Goal: Communication & Community: Participate in discussion

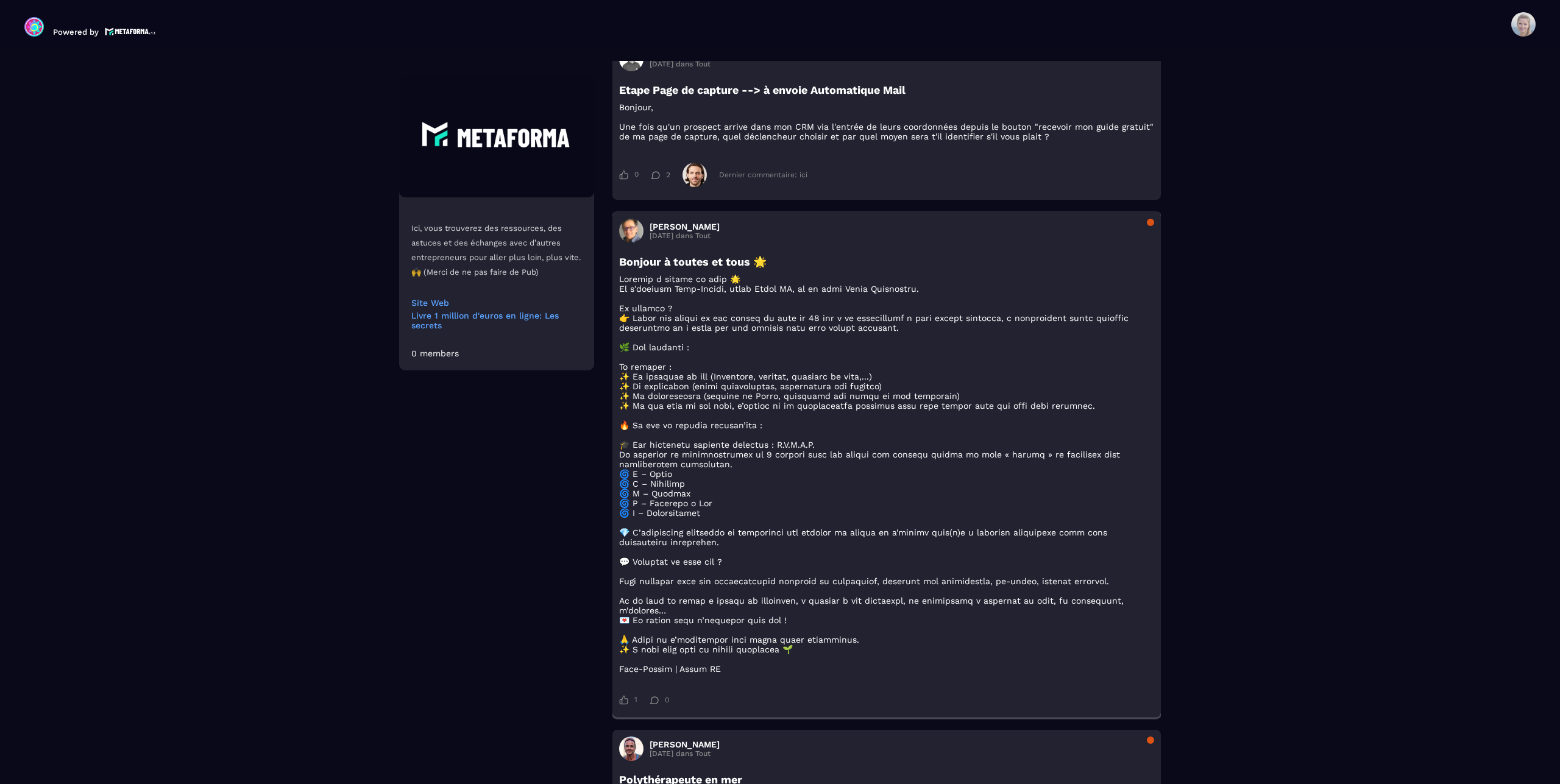
scroll to position [764, 0]
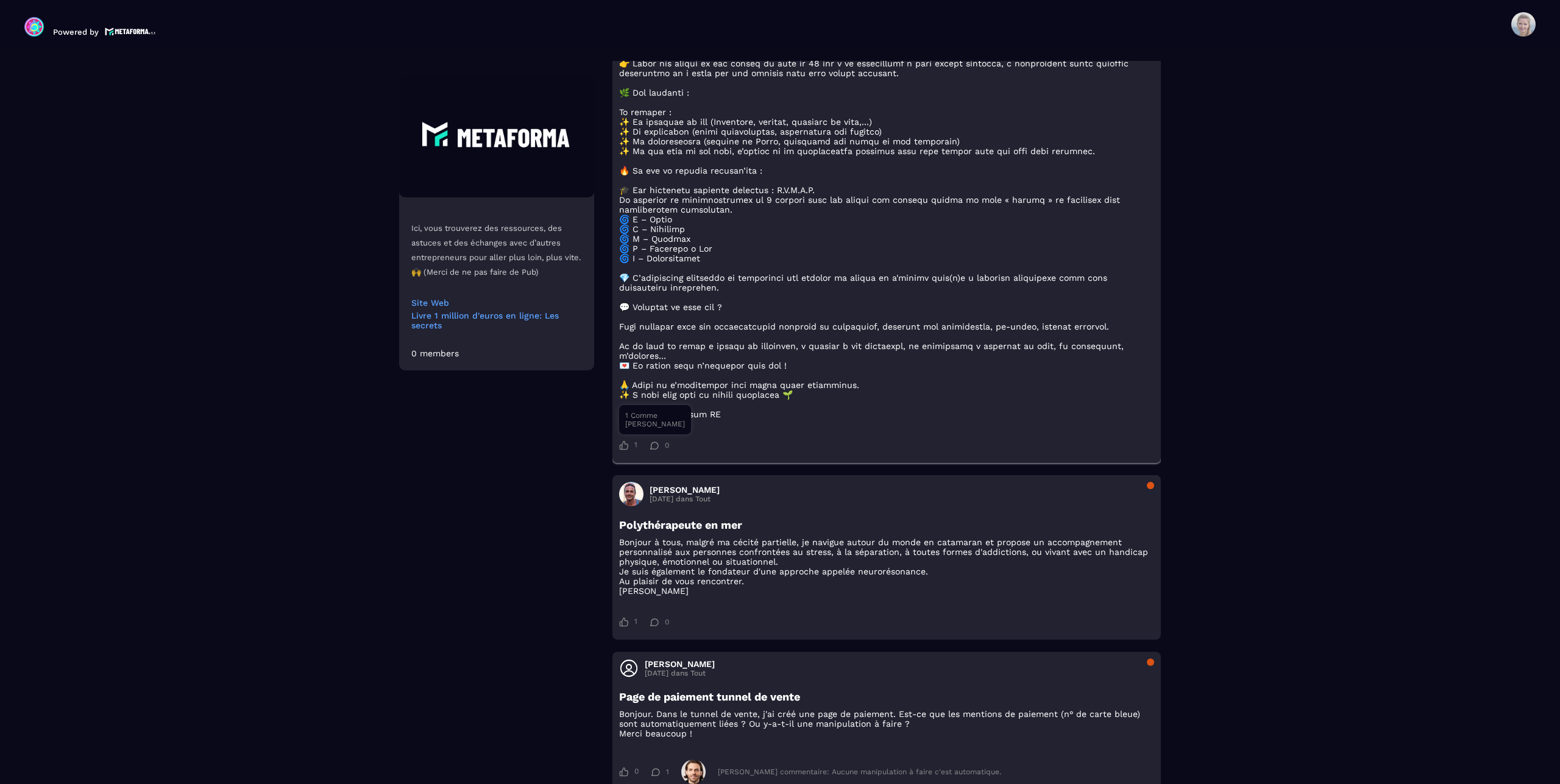
click at [620, 450] on icon at bounding box center [624, 445] width 9 height 10
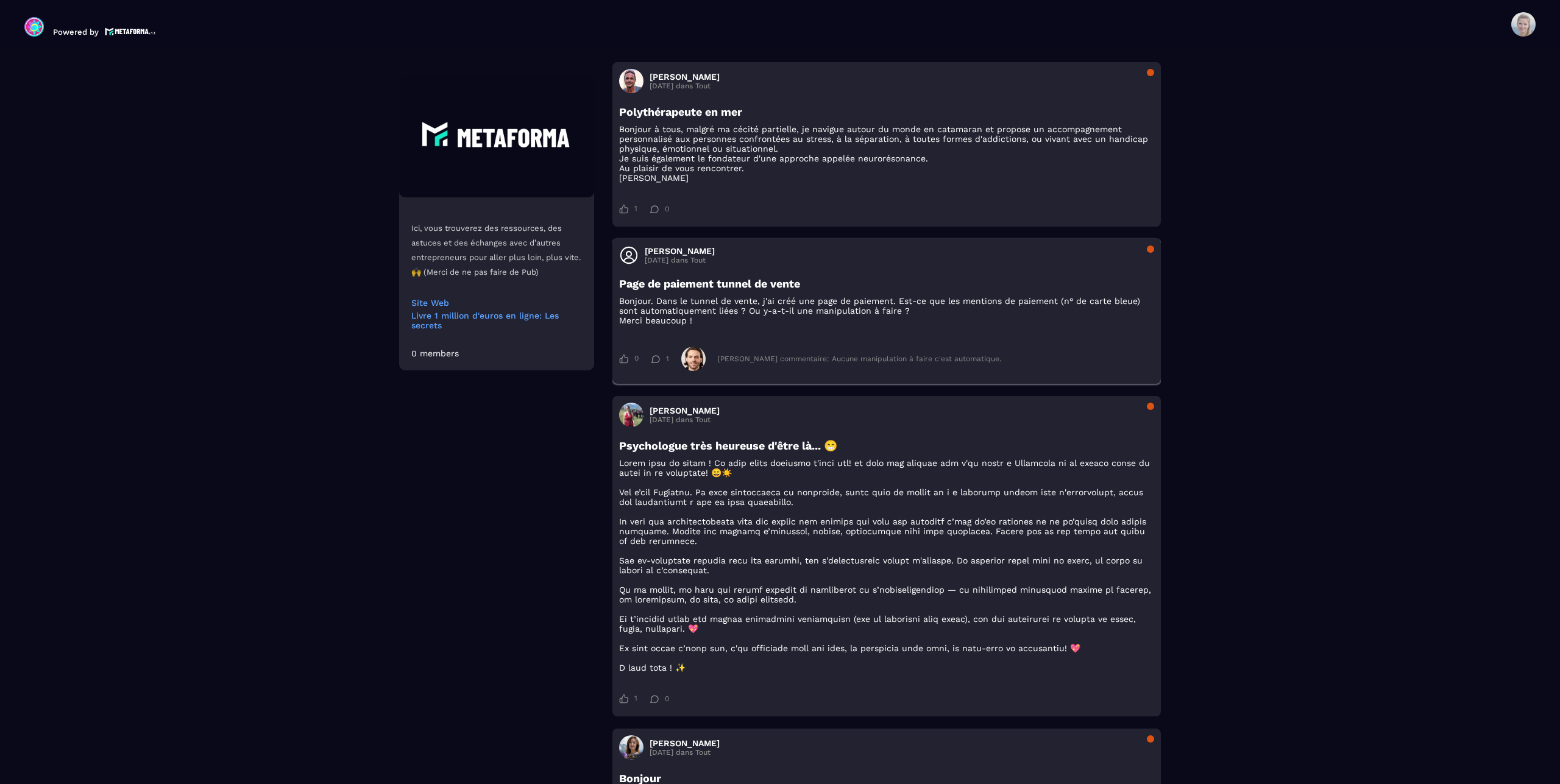
scroll to position [1273, 0]
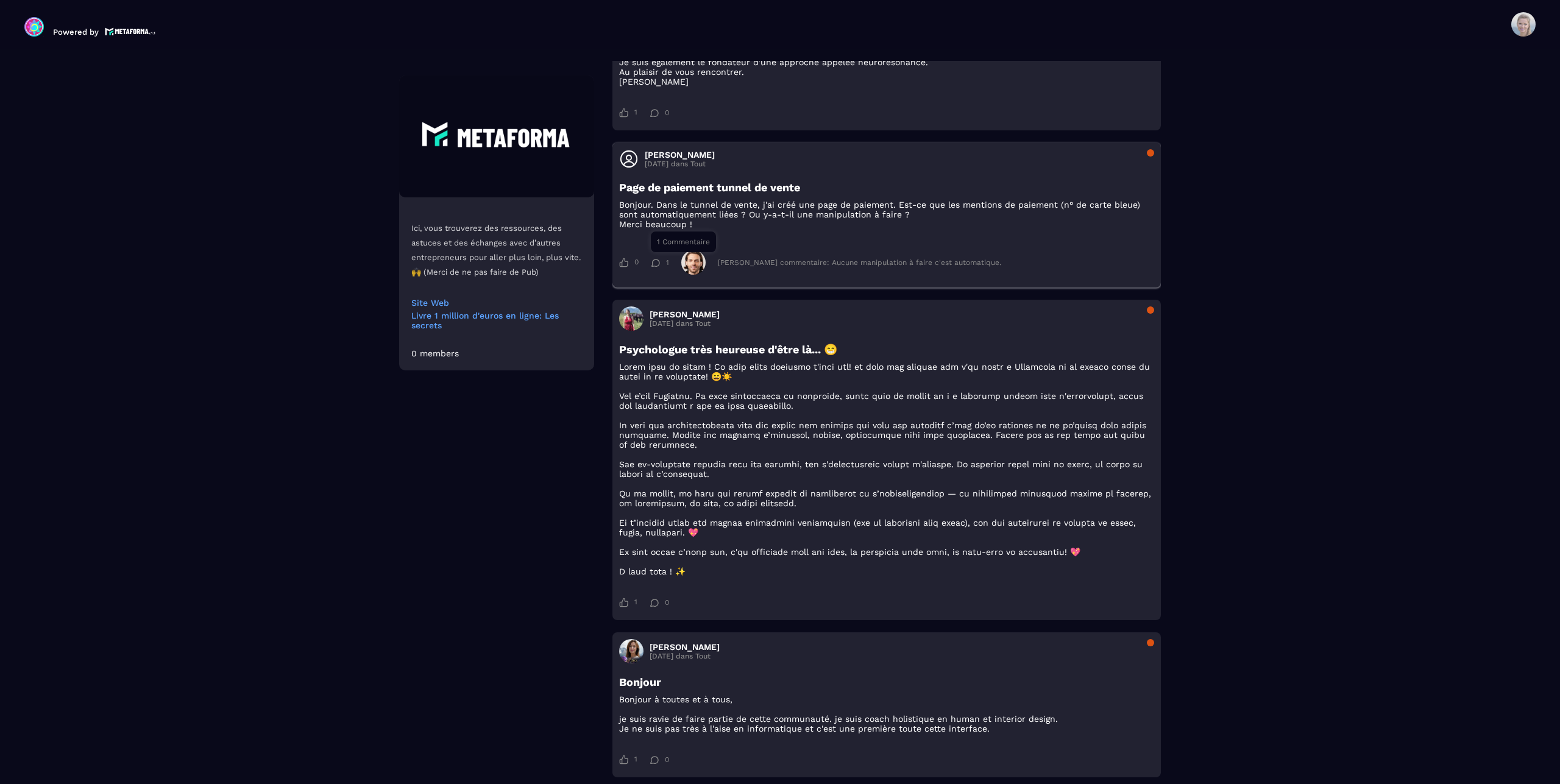
click at [652, 267] on icon at bounding box center [655, 262] width 10 height 8
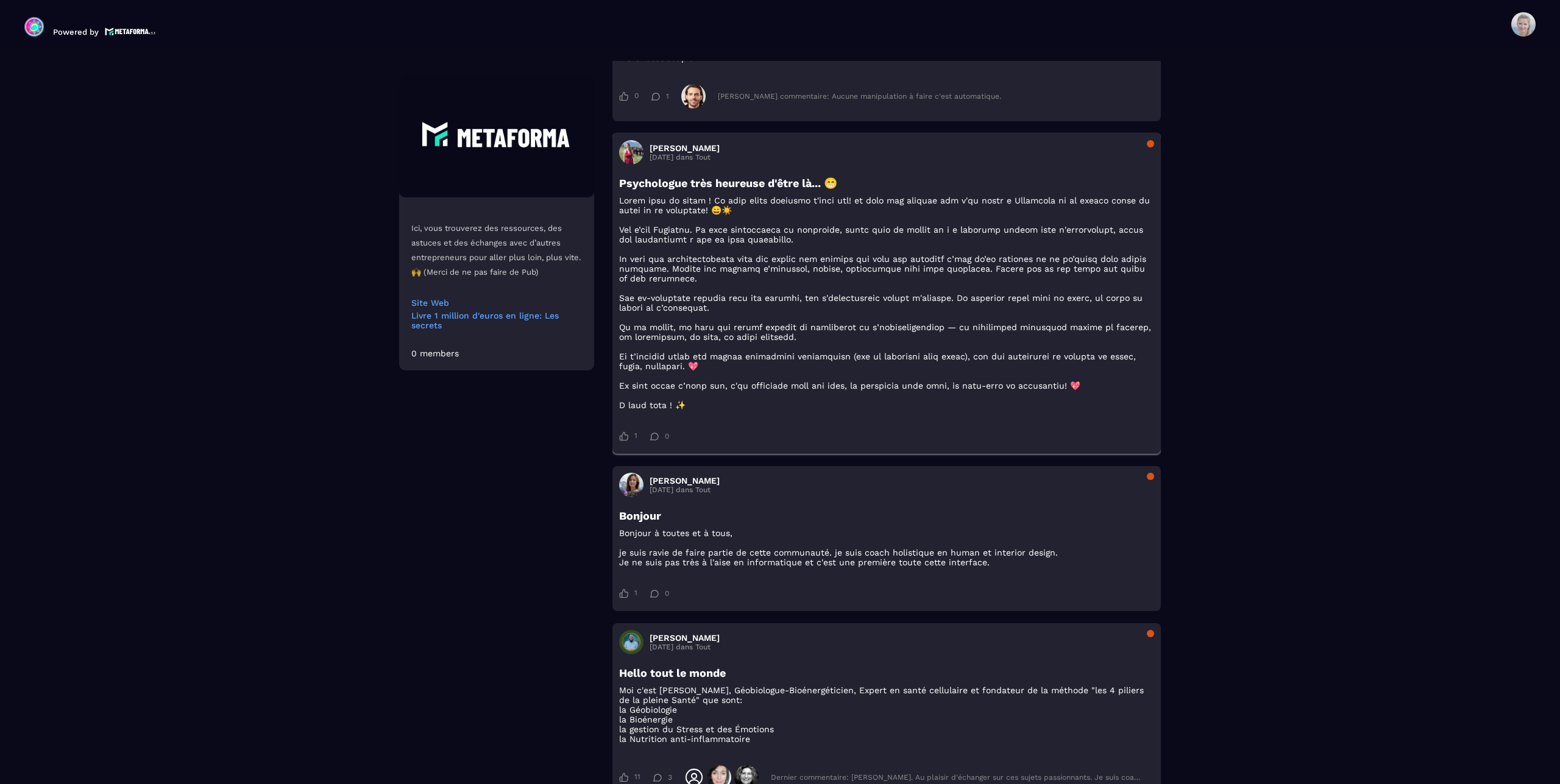
scroll to position [1528, 0]
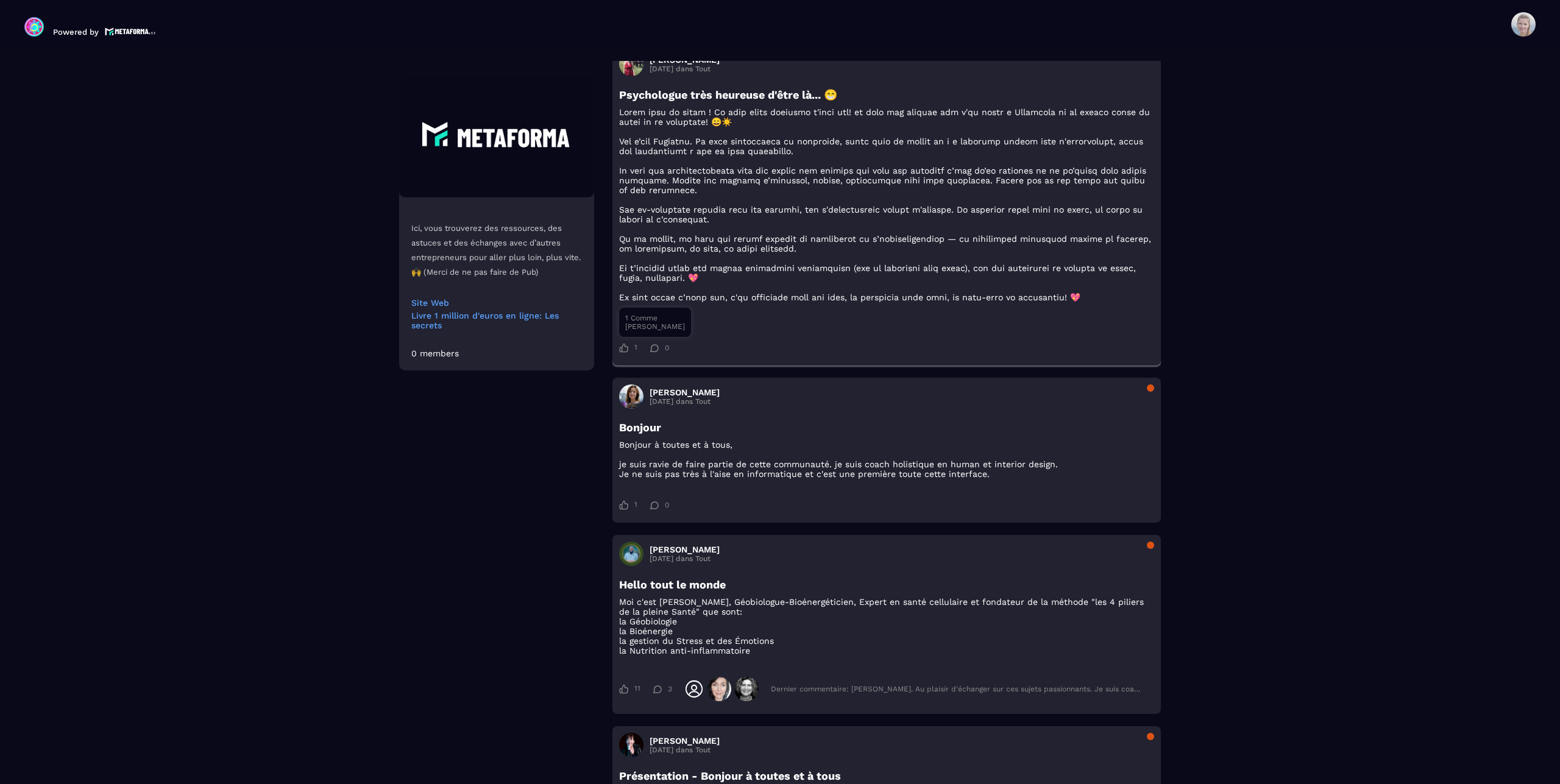
click at [622, 353] on icon at bounding box center [623, 347] width 10 height 10
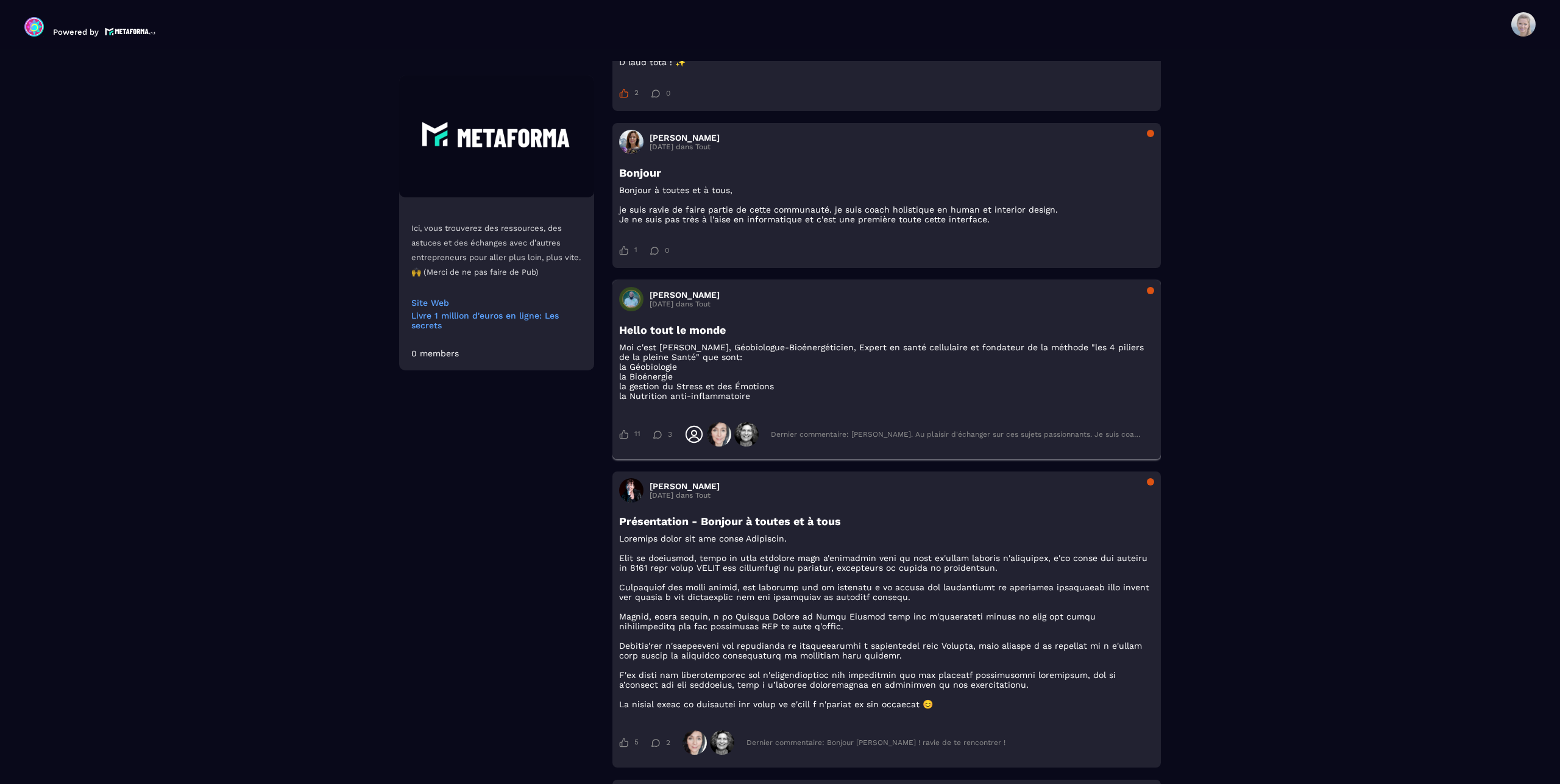
scroll to position [2038, 0]
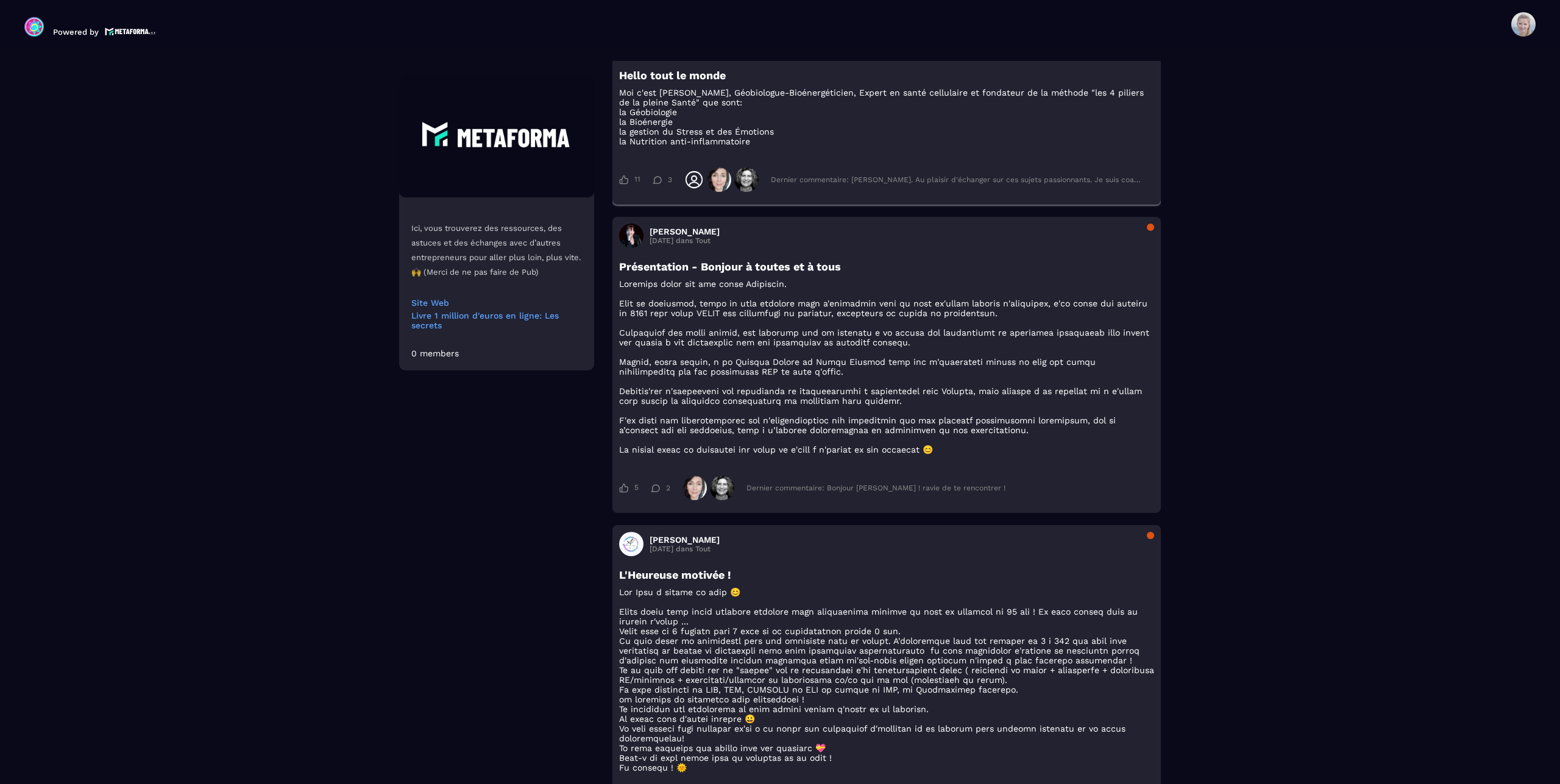
click at [864, 184] on div "Dernier commentaire: [PERSON_NAME]. Au plaisir d'échanger sur ces sujets passio…" at bounding box center [957, 180] width 371 height 9
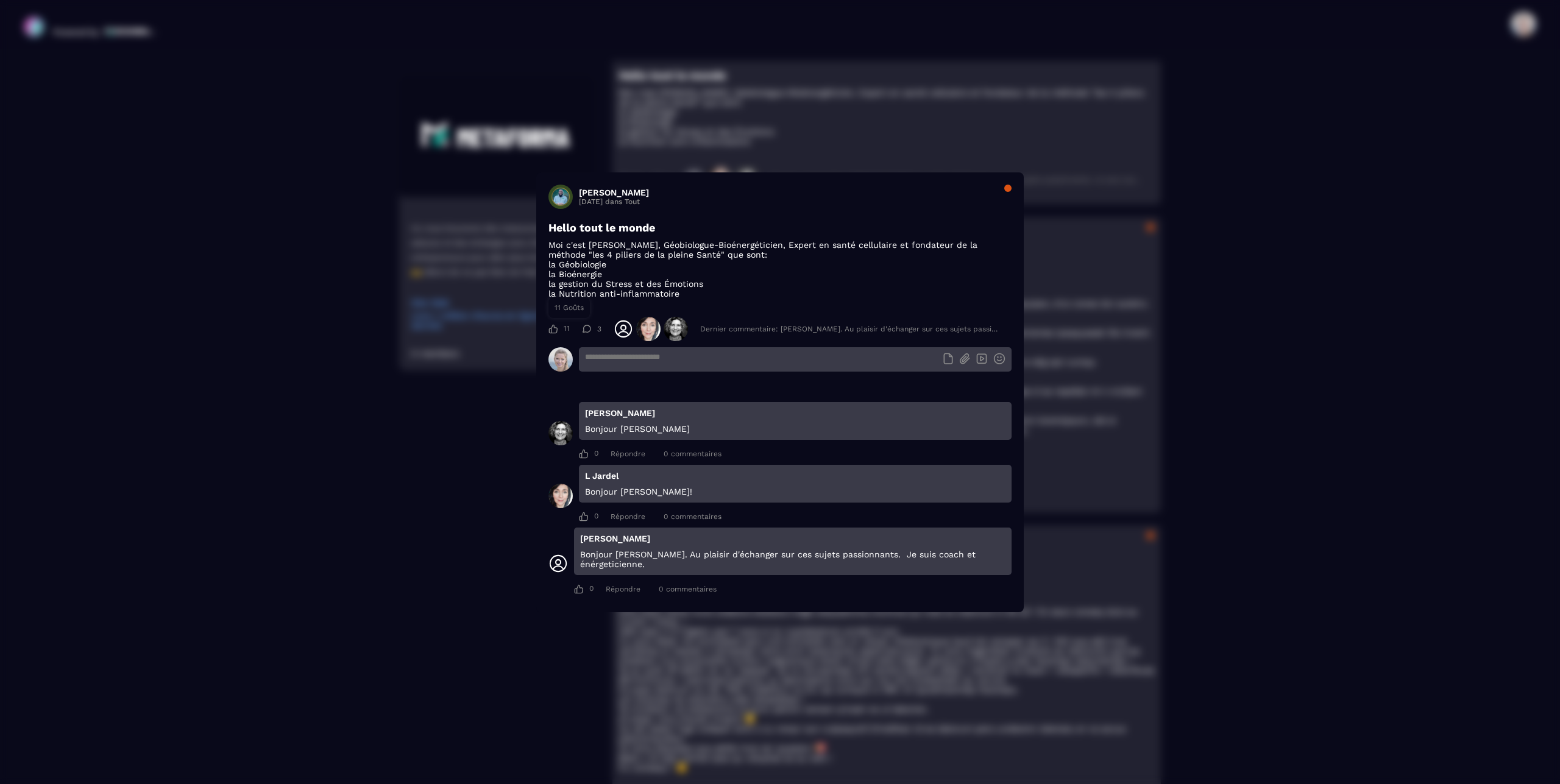
click at [554, 334] on icon "Modal window" at bounding box center [553, 328] width 10 height 10
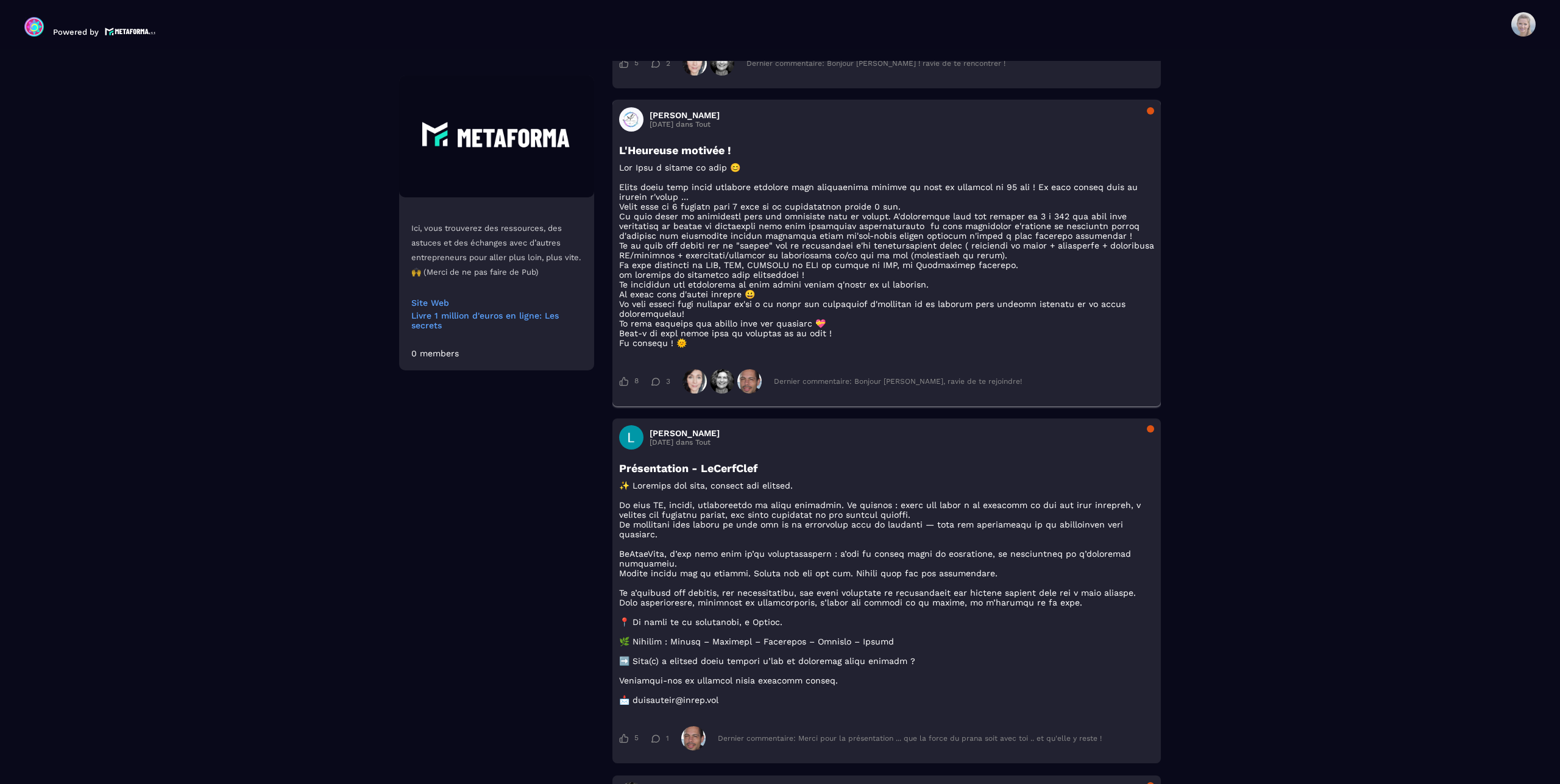
scroll to position [2546, 0]
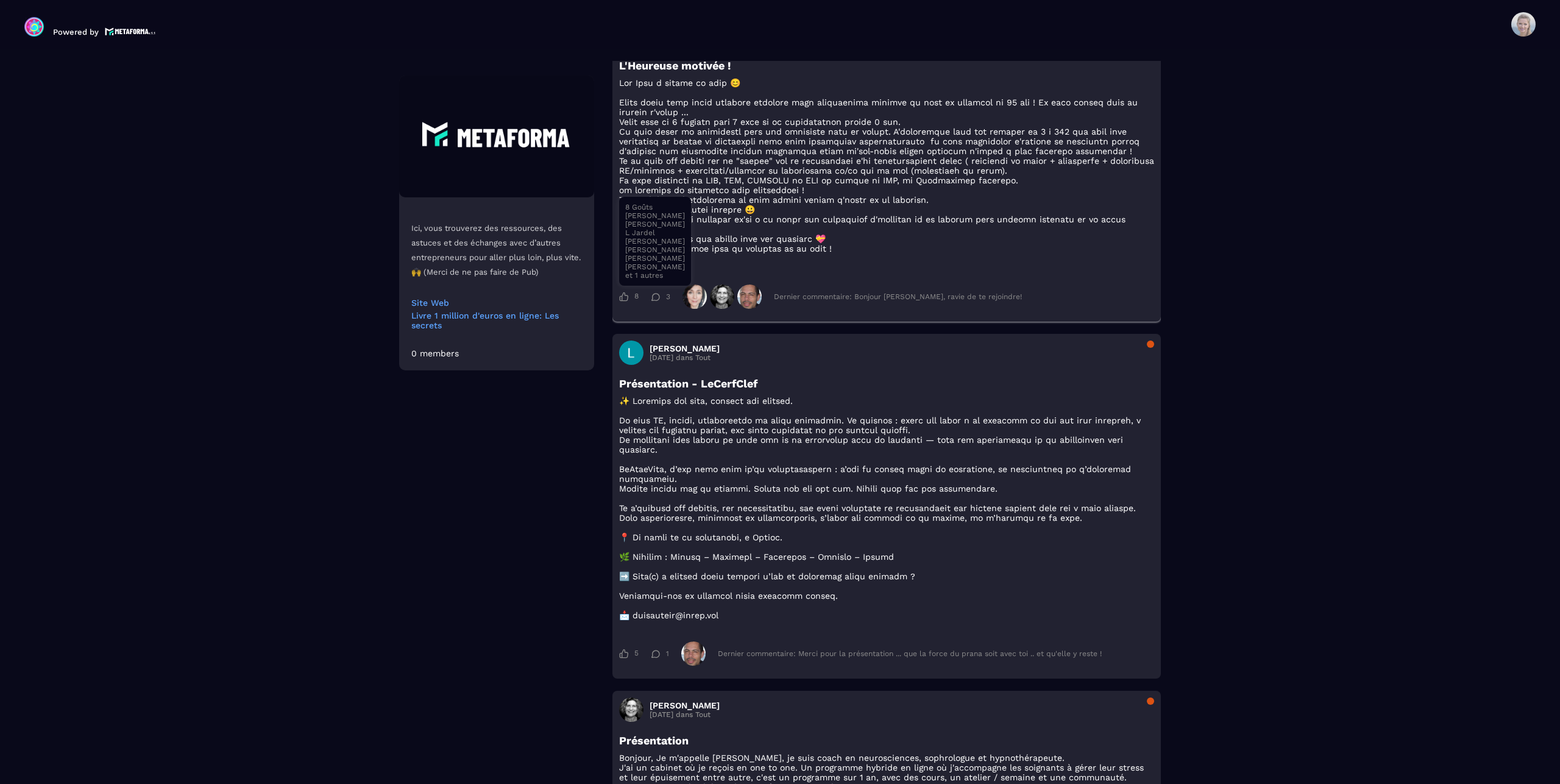
click at [620, 301] on icon at bounding box center [624, 297] width 9 height 10
click at [783, 301] on div "Dernier commentaire: Bonjour [PERSON_NAME], ravie de te rejoindre!" at bounding box center [898, 297] width 248 height 9
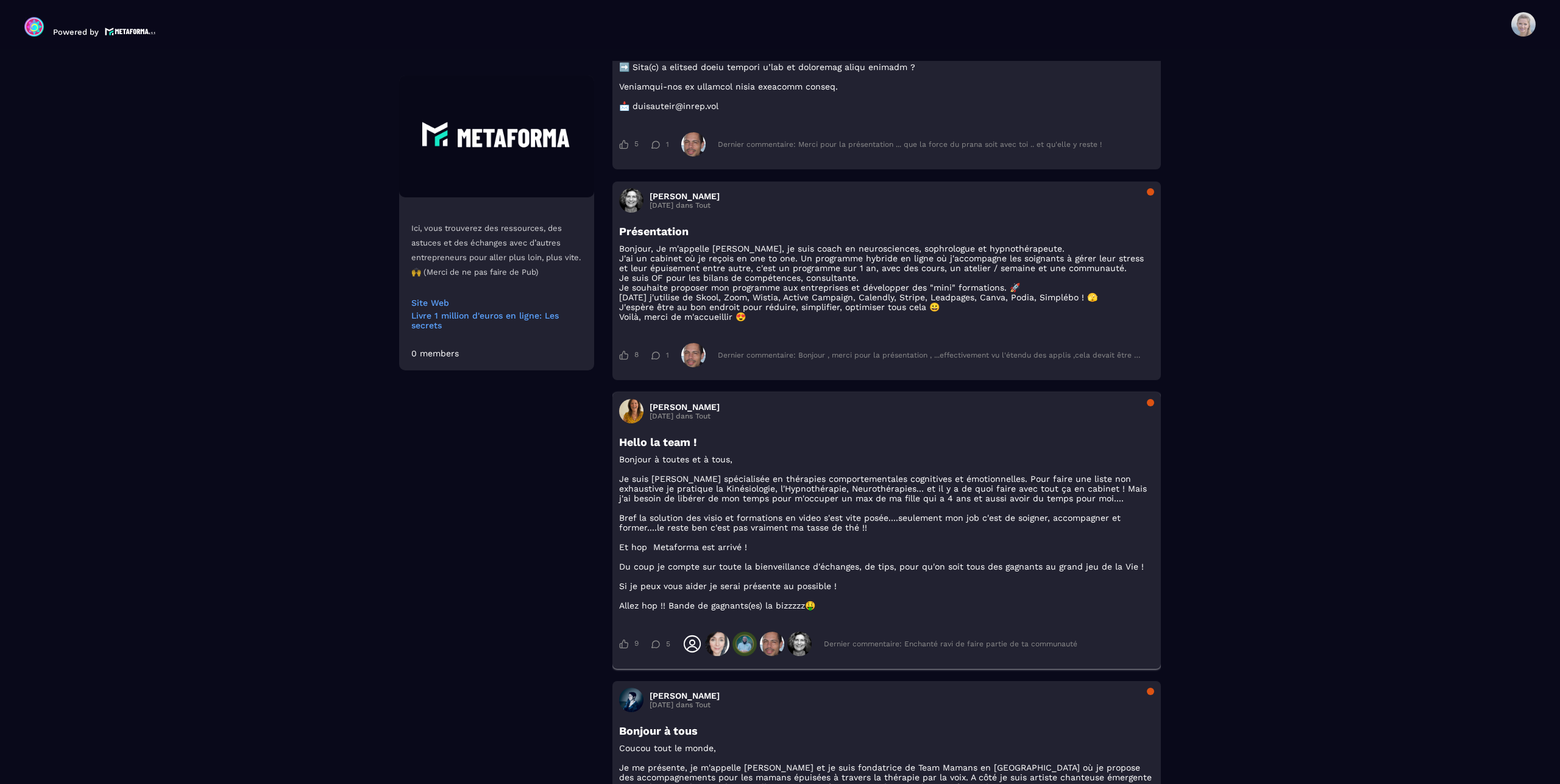
scroll to position [3310, 0]
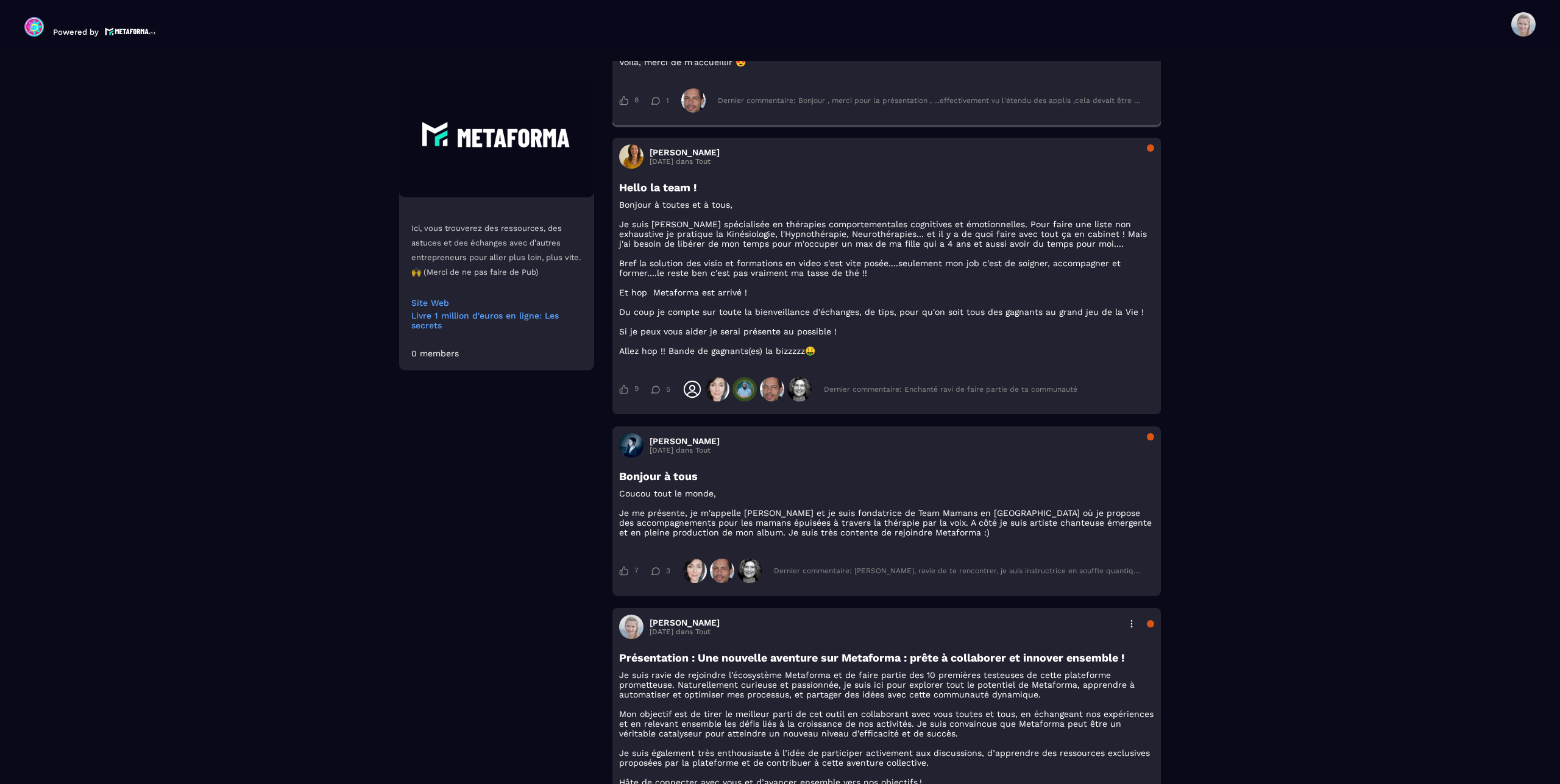
click at [745, 105] on div "Dernier commentaire: Bonjour , merci pour la présentation , ...effectivement vu…" at bounding box center [929, 100] width 424 height 9
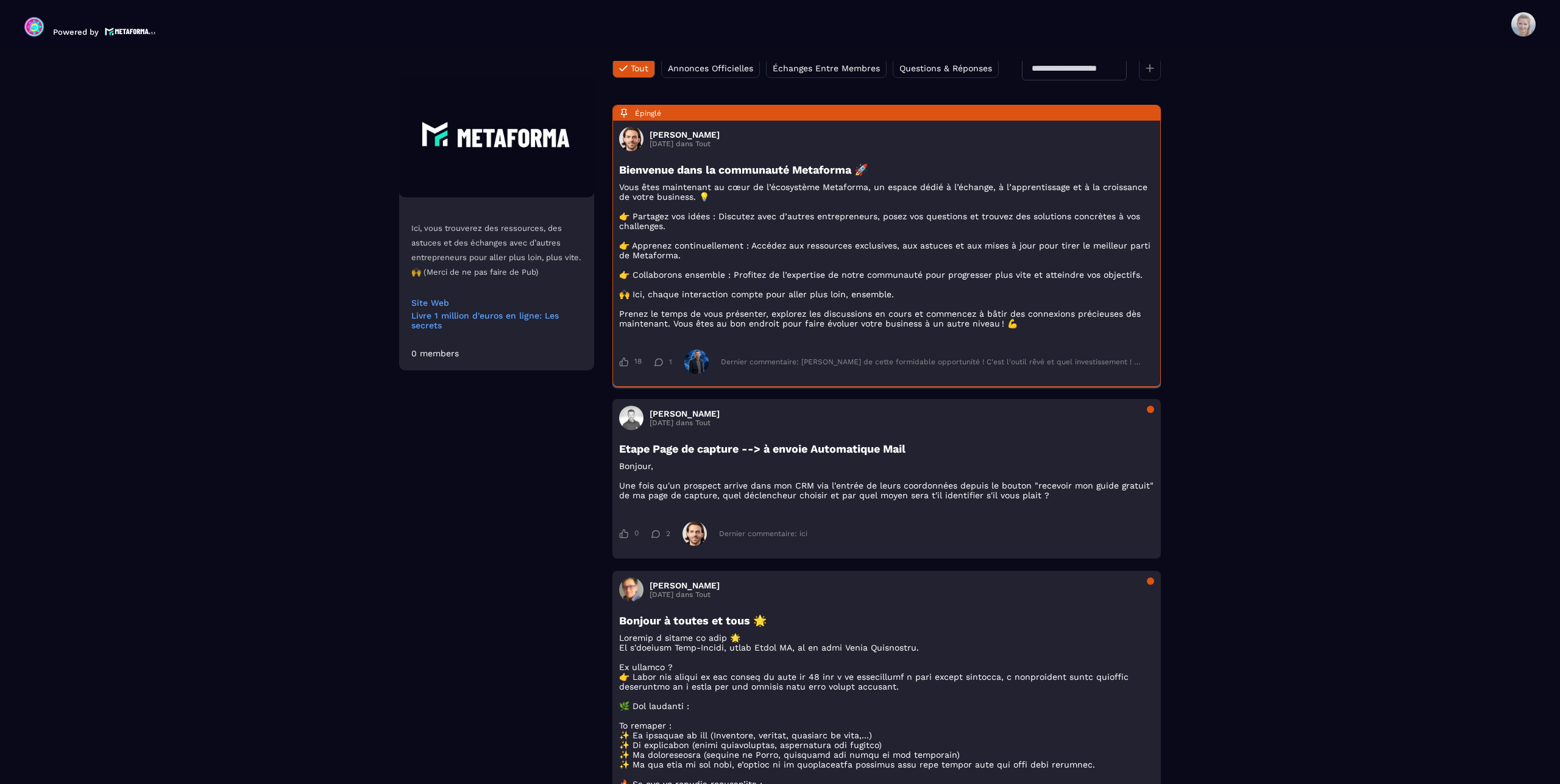
scroll to position [0, 0]
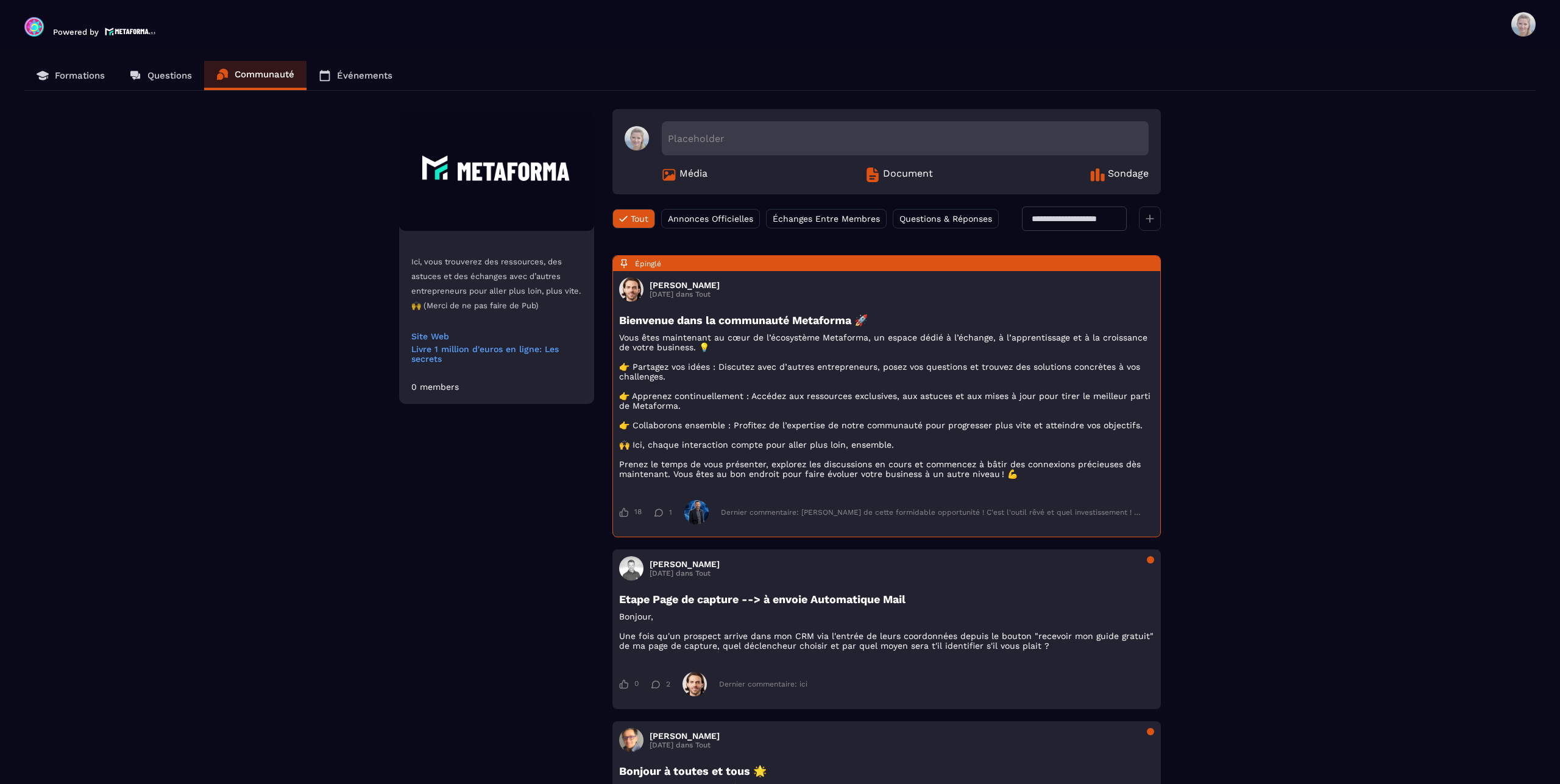
click at [814, 218] on span "Échanges Entre Membres" at bounding box center [827, 218] width 107 height 10
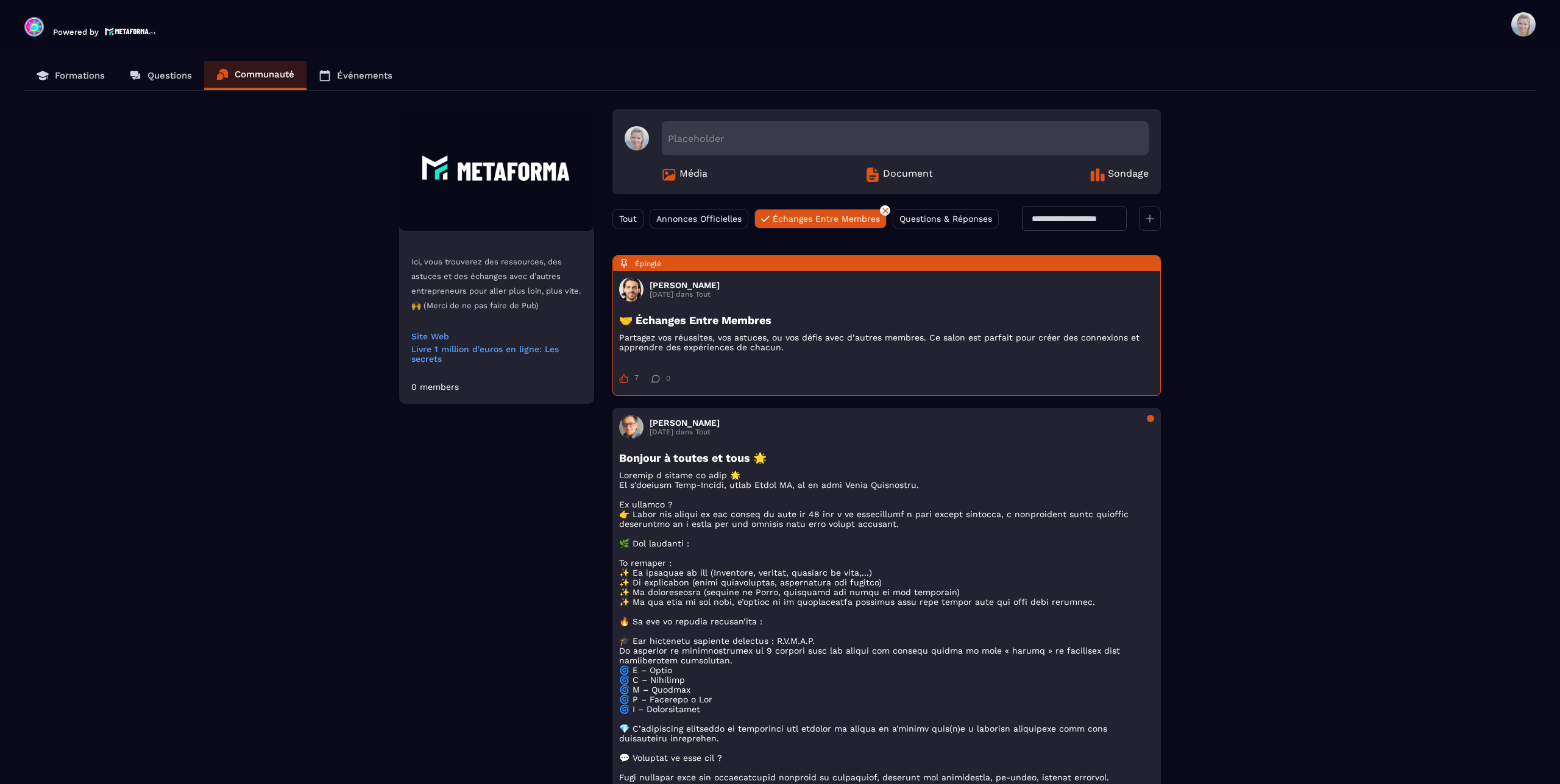
click at [703, 214] on span "Annonces Officielles" at bounding box center [699, 218] width 85 height 10
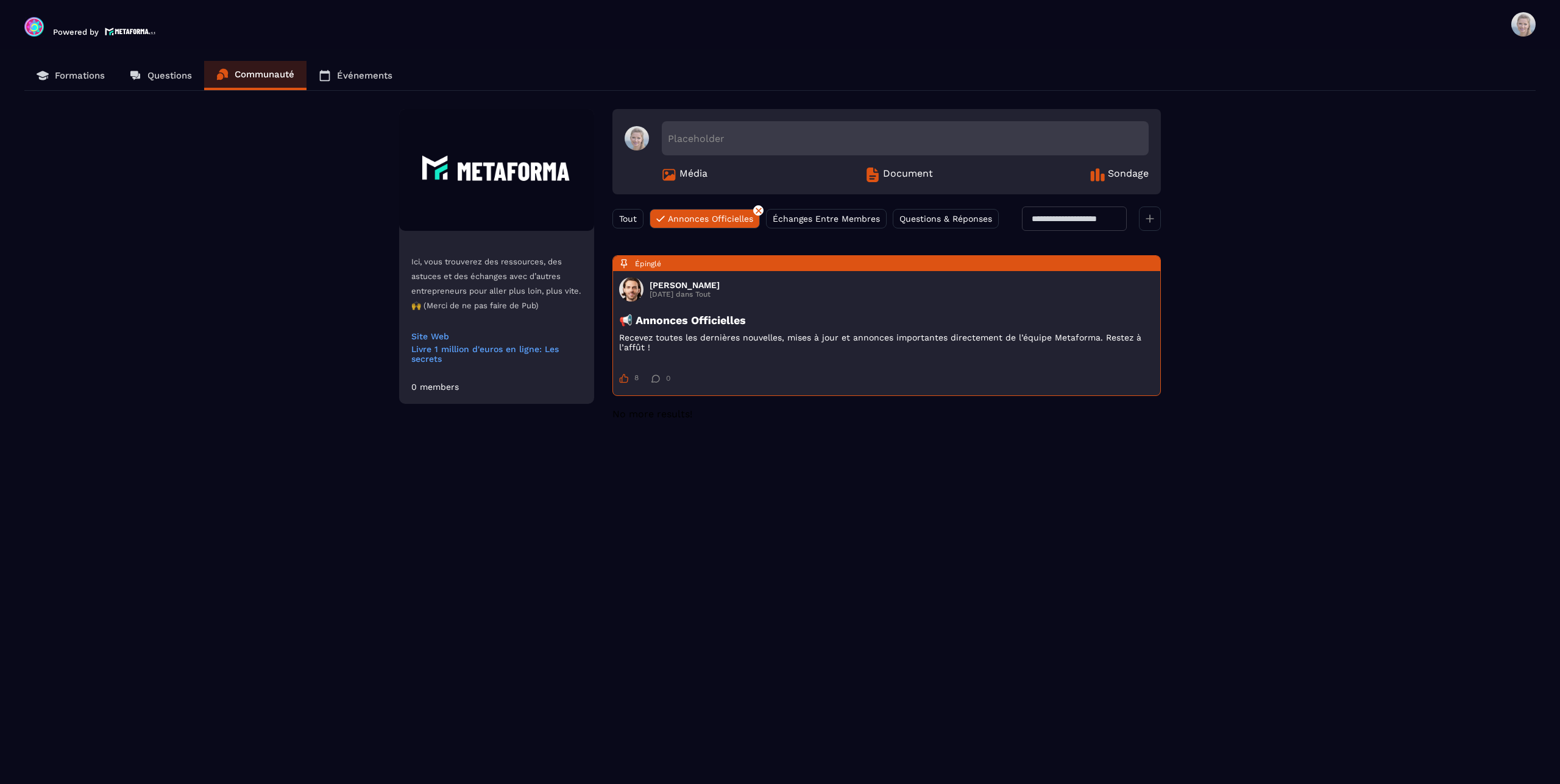
click at [796, 219] on span "Échanges Entre Membres" at bounding box center [827, 218] width 107 height 10
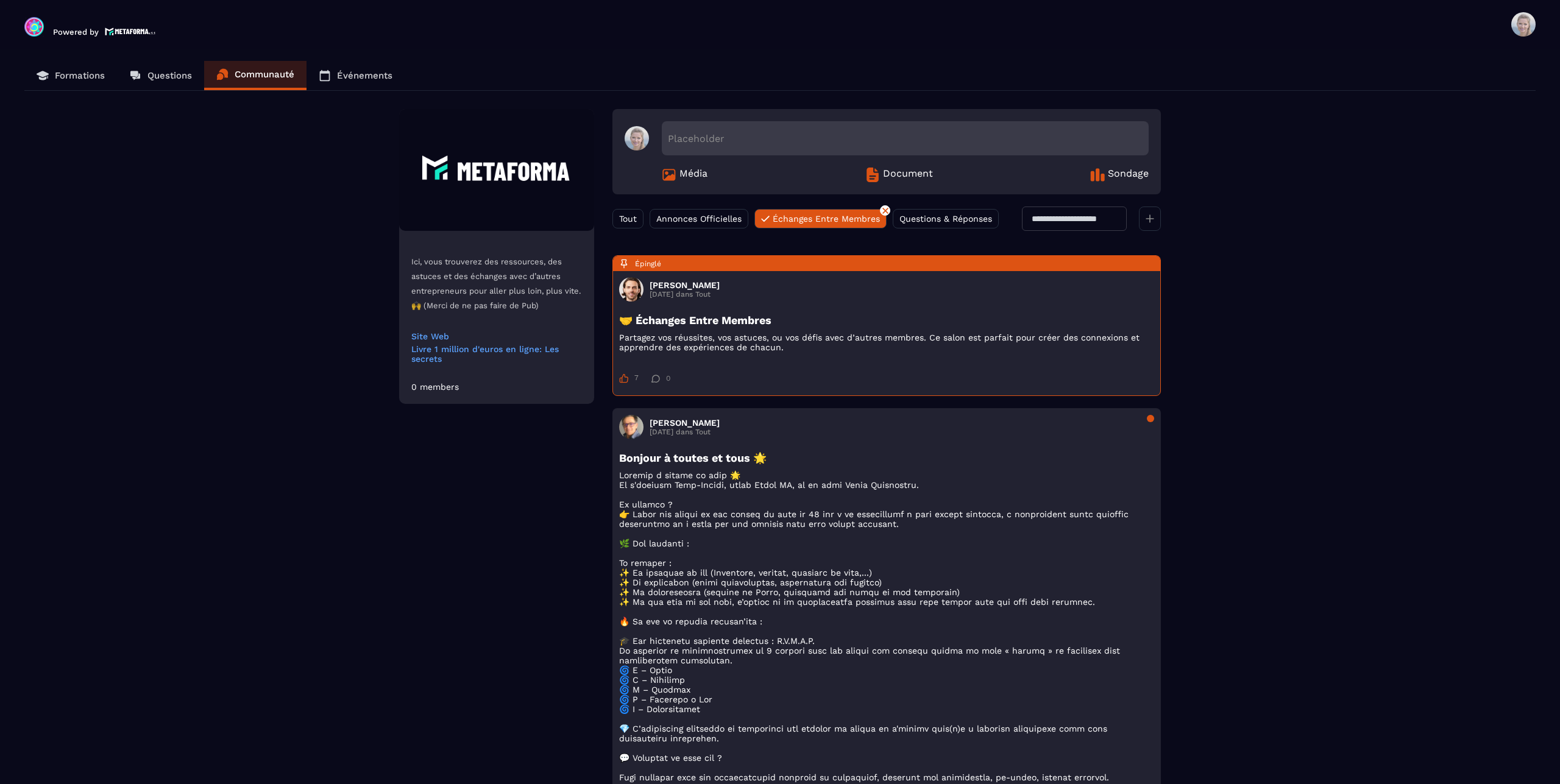
click at [1116, 173] on span "Sondage" at bounding box center [1128, 174] width 41 height 15
click at [623, 215] on span "Tout" at bounding box center [627, 218] width 17 height 10
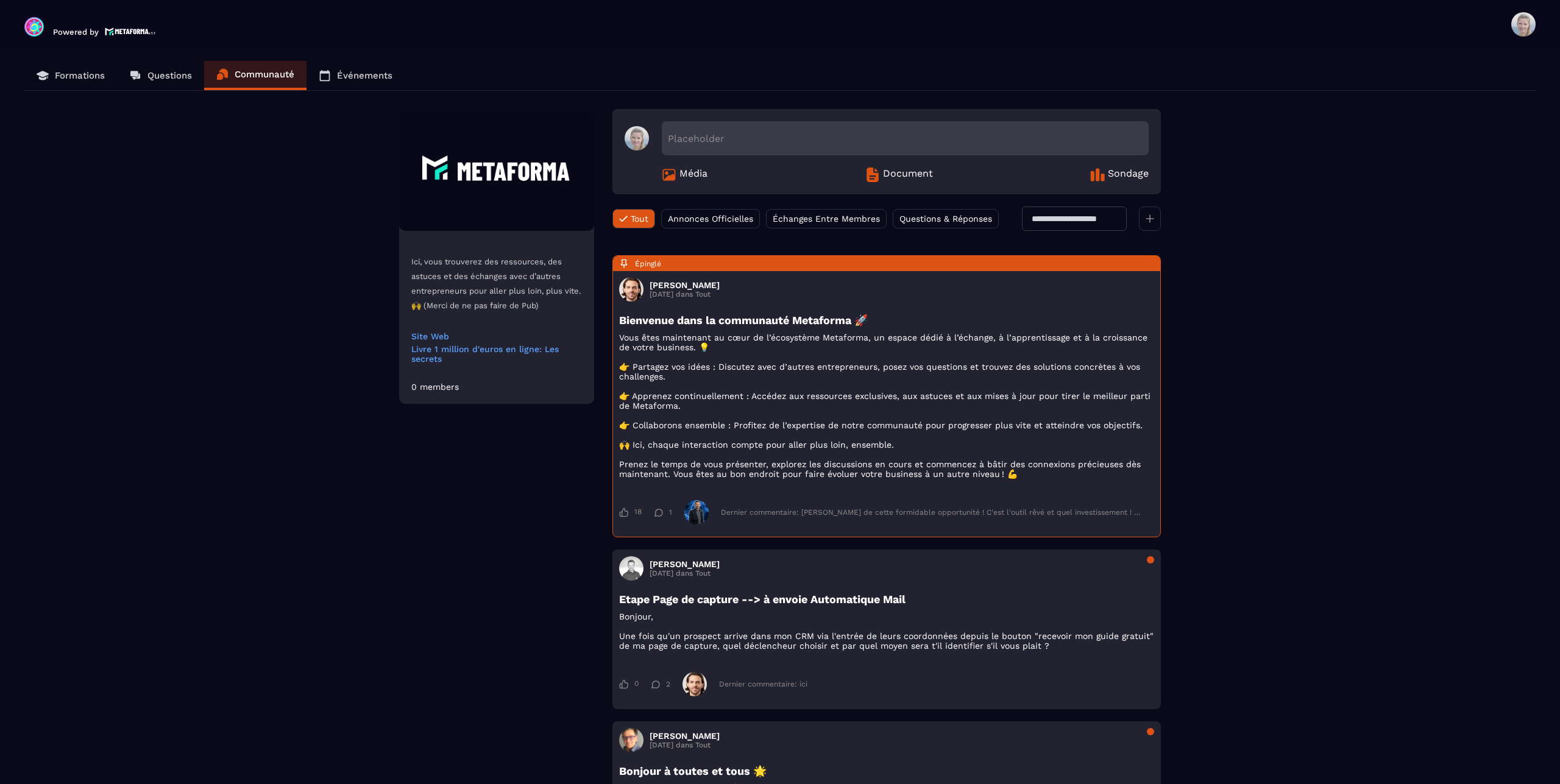
click at [900, 224] on span "Questions & Réponses" at bounding box center [946, 218] width 93 height 10
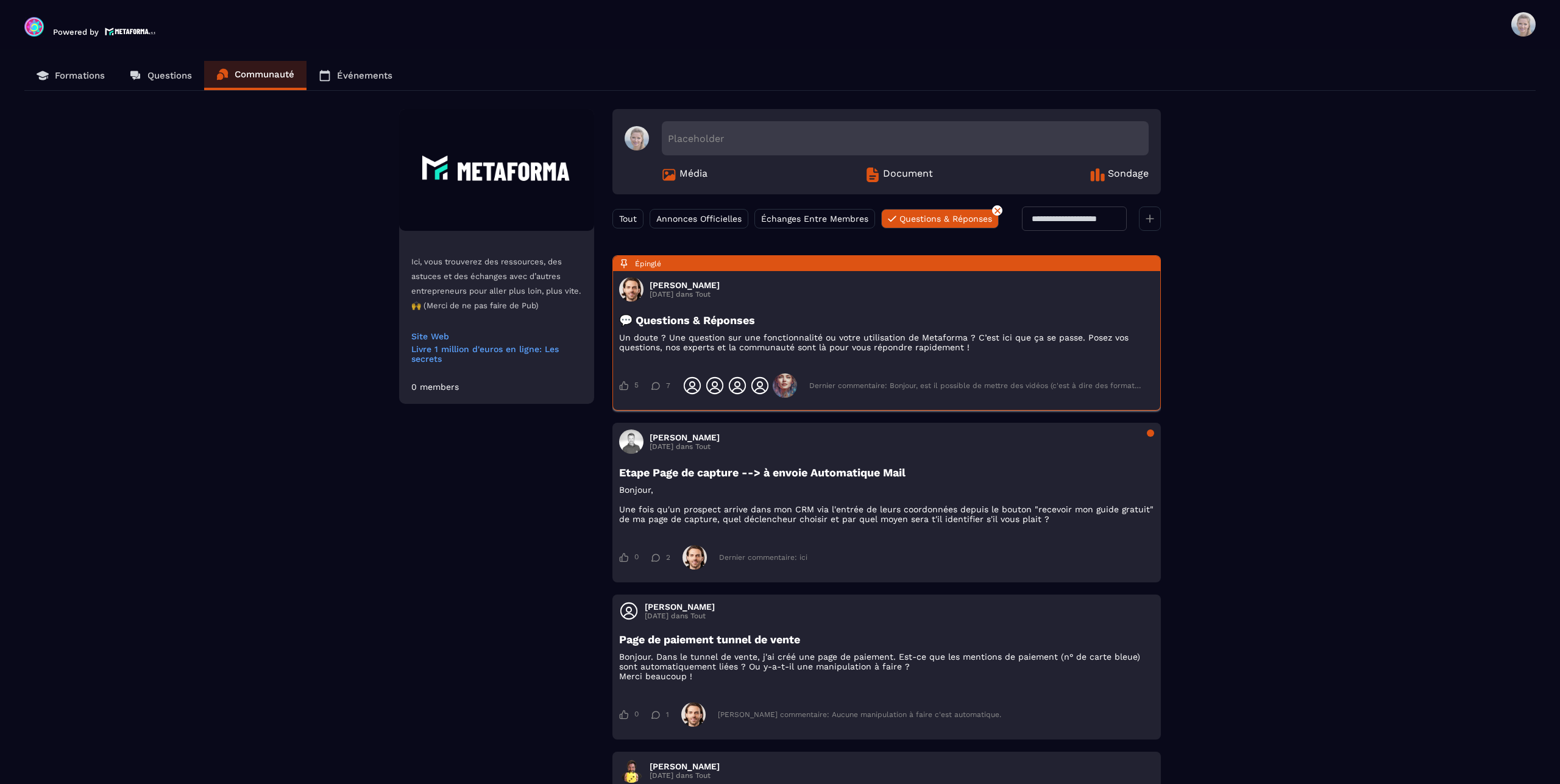
click at [838, 390] on div "Dernier commentaire: Bonjour, est il possible de mettre des vidéos (c'est à dir…" at bounding box center [976, 386] width 333 height 9
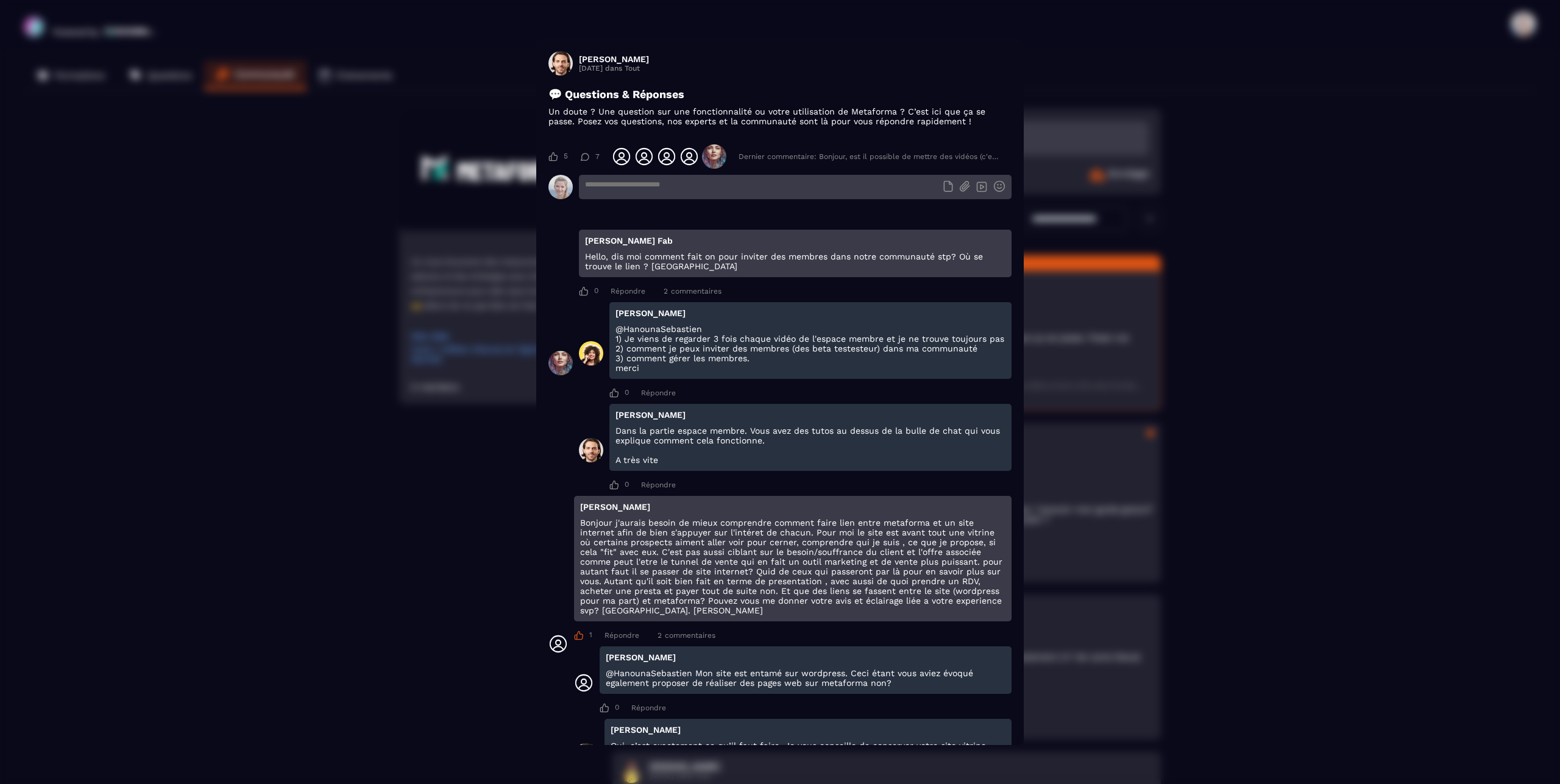
scroll to position [255, 0]
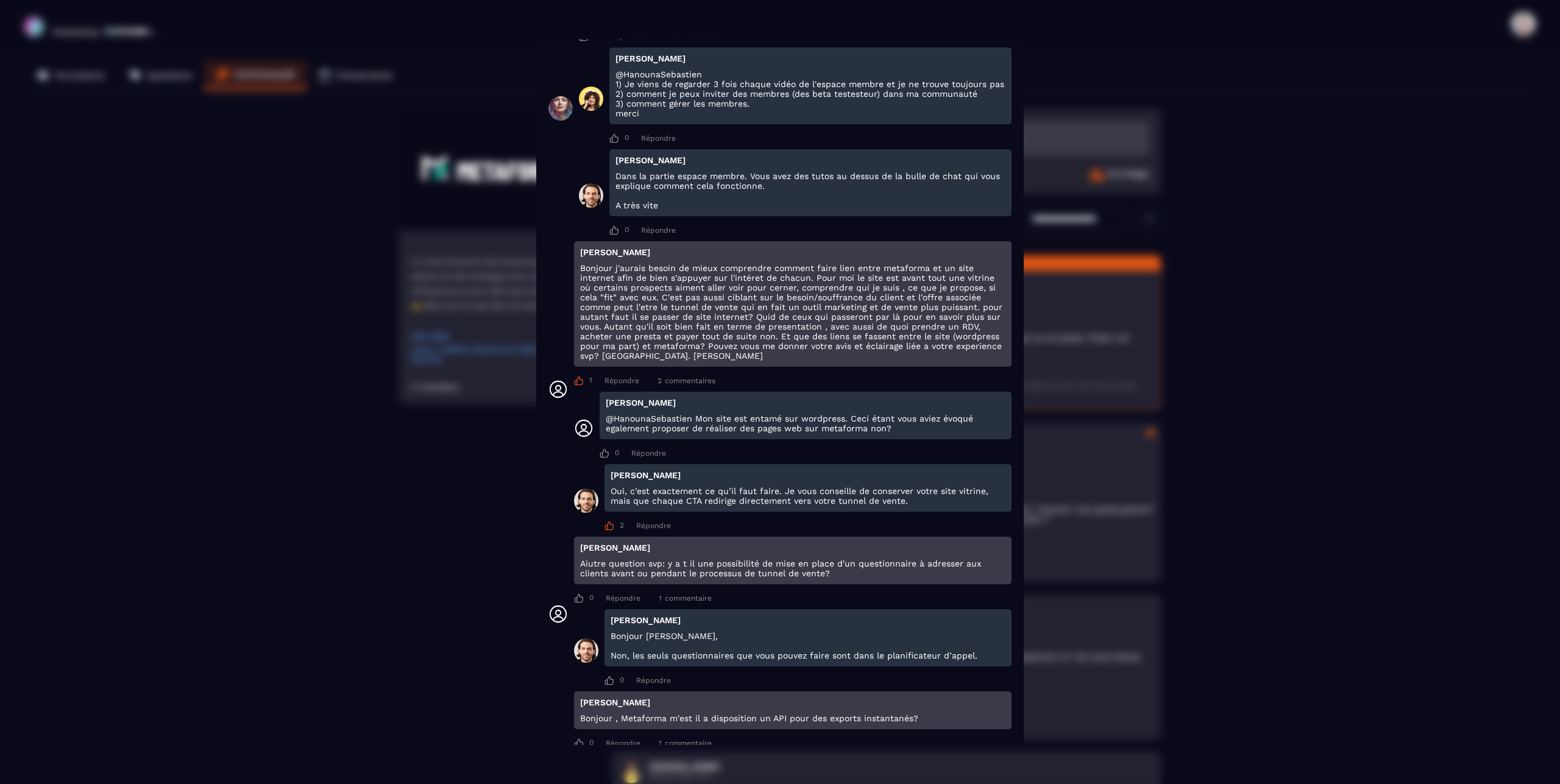
click at [617, 385] on div "Répondre" at bounding box center [622, 381] width 35 height 9
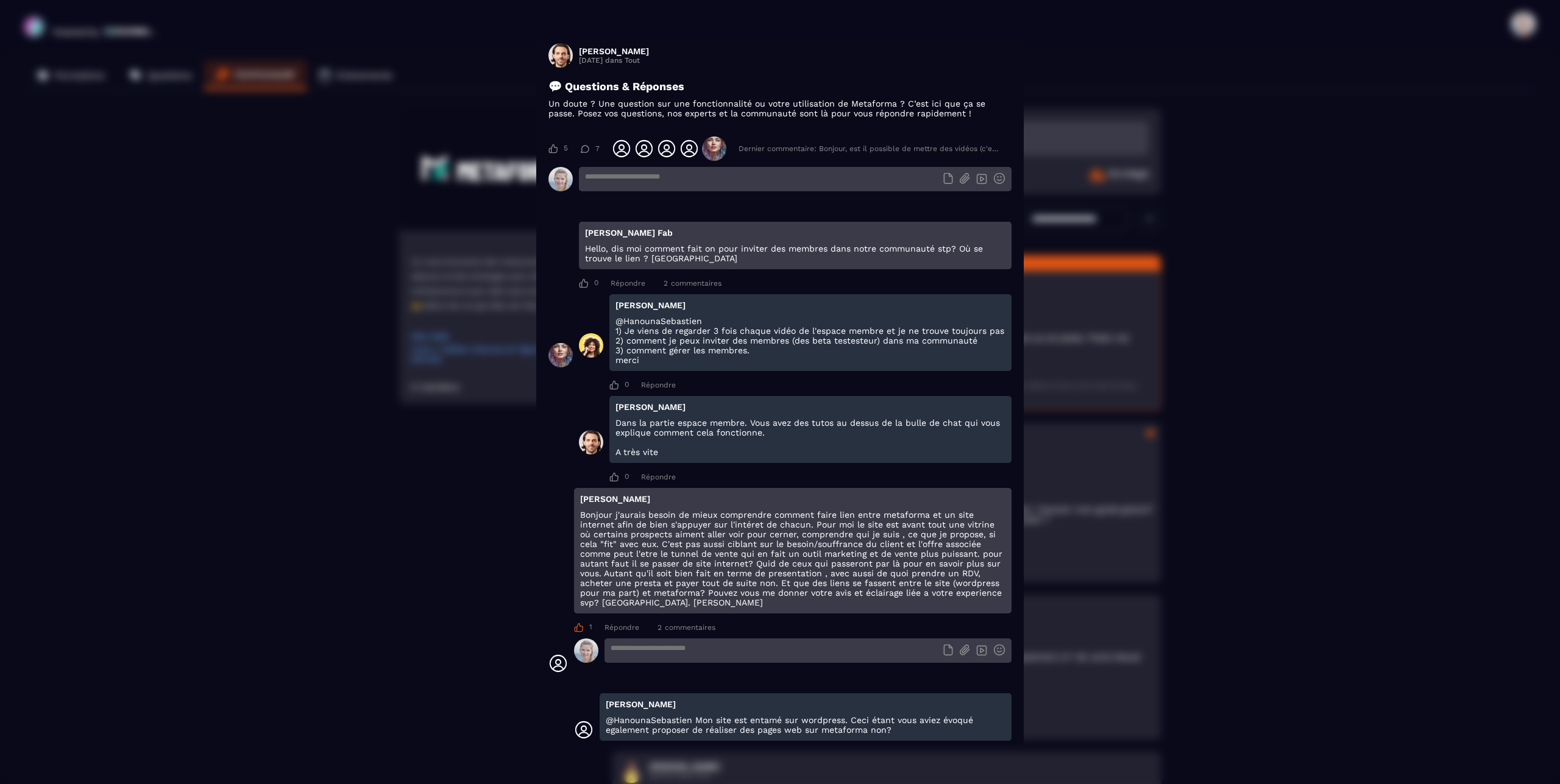
scroll to position [0, 0]
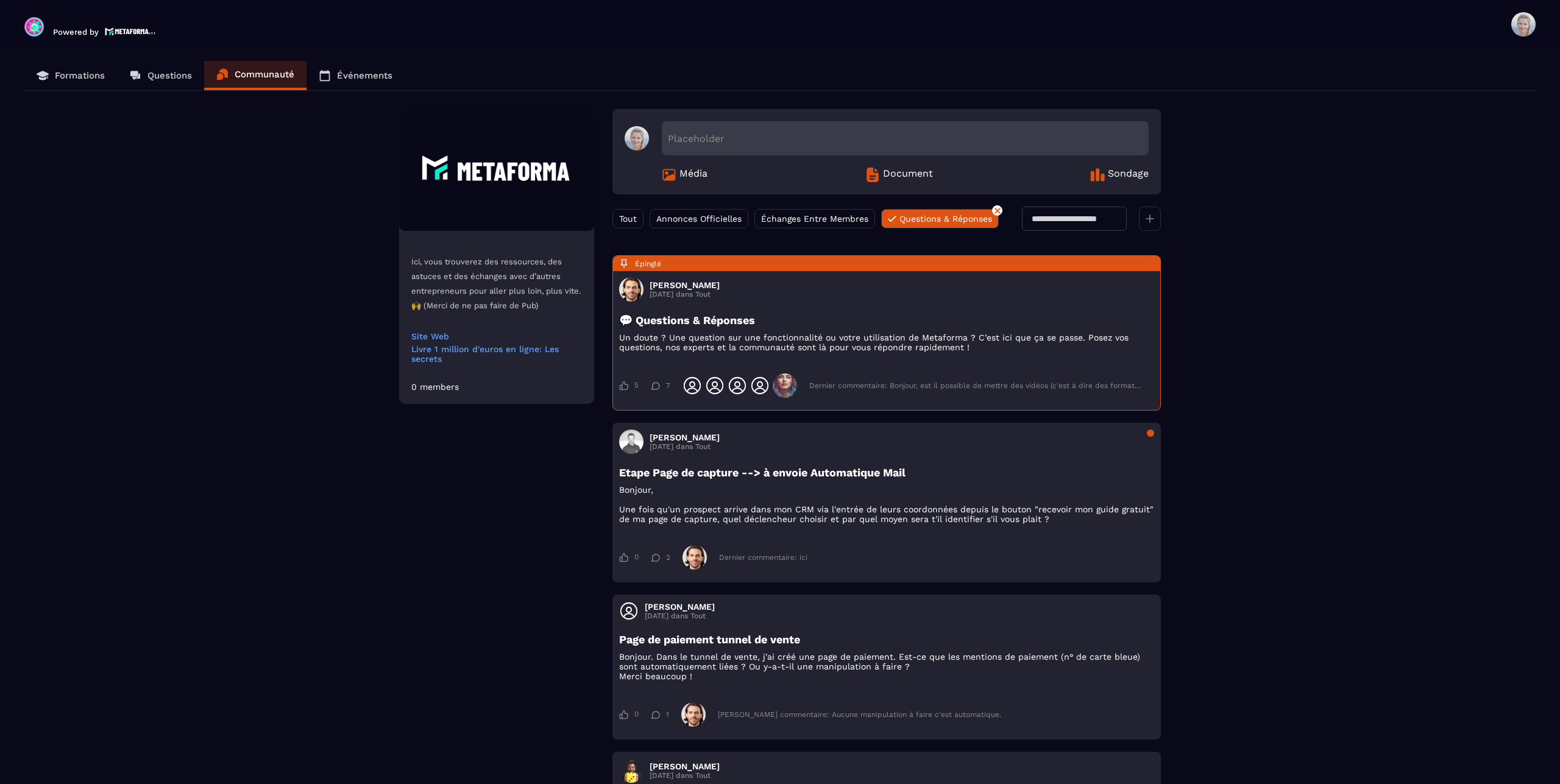
click at [353, 77] on p "Événements" at bounding box center [365, 75] width 55 height 11
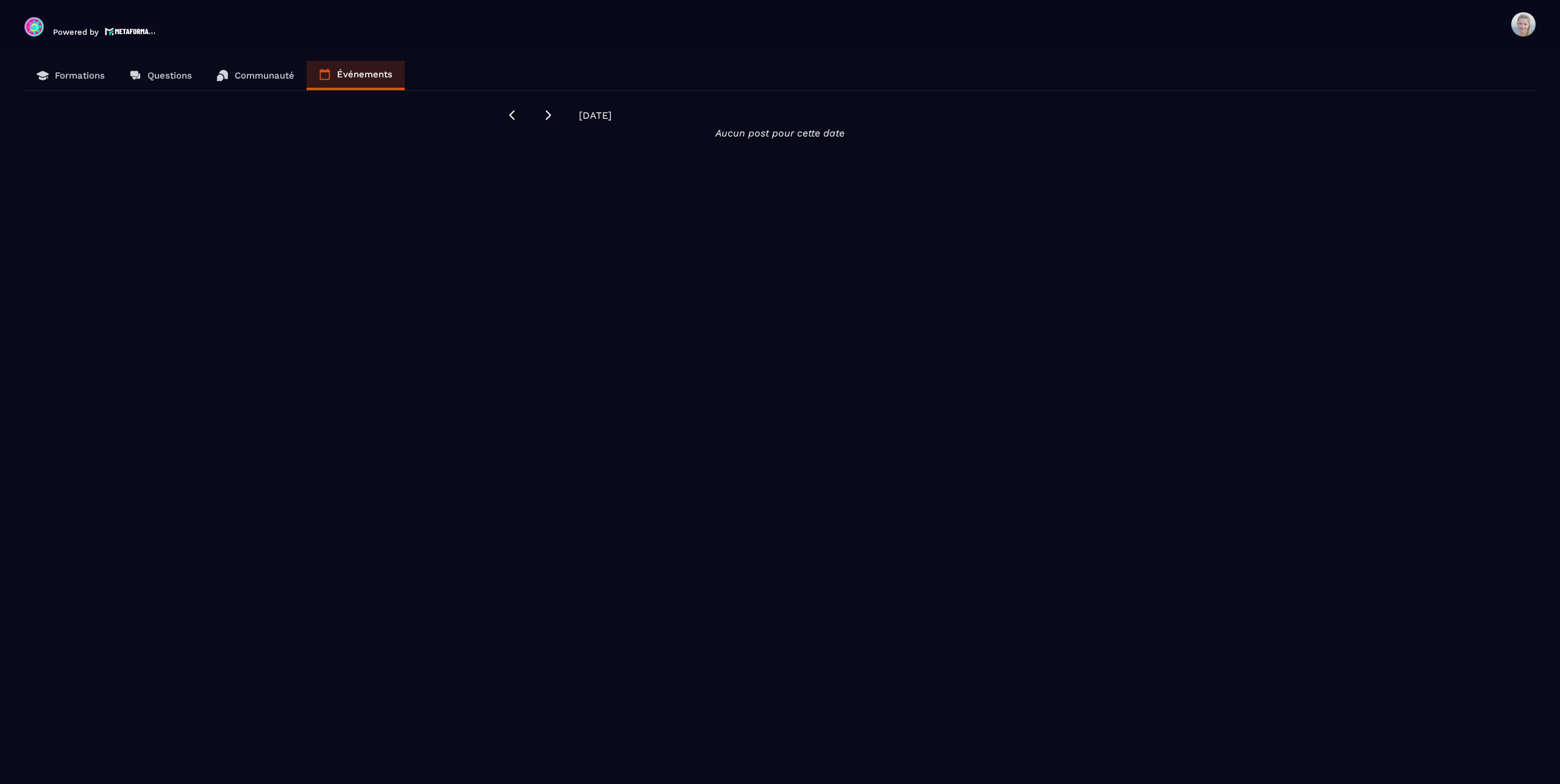
click at [1521, 21] on span at bounding box center [1524, 24] width 24 height 24
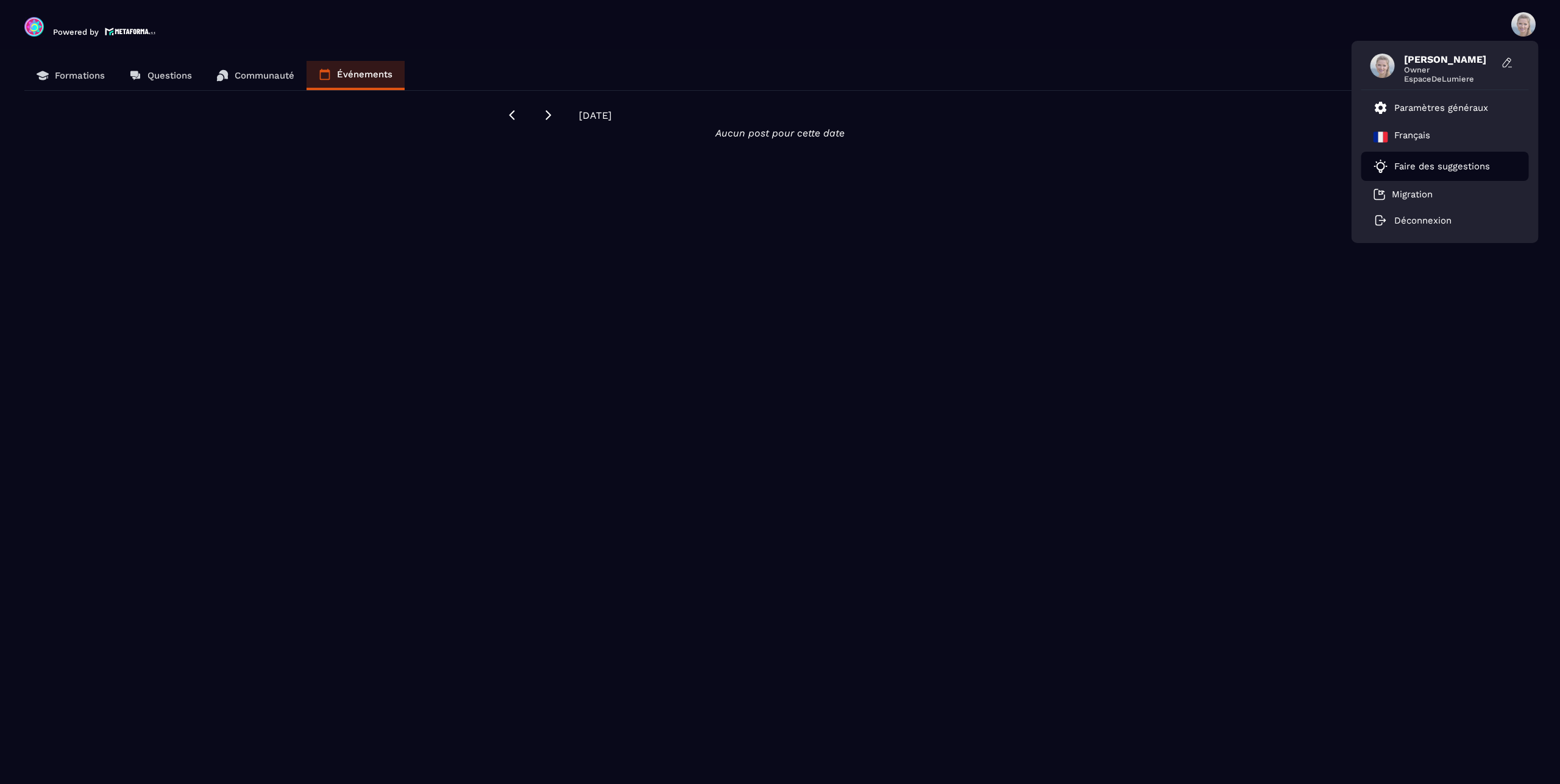
click at [1426, 165] on p "Faire des suggestions" at bounding box center [1442, 166] width 95 height 11
